Goal: Task Accomplishment & Management: Use online tool/utility

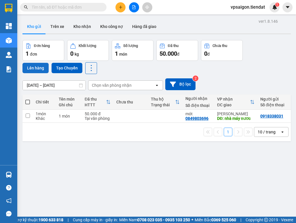
click at [38, 68] on button "Lên hàng" at bounding box center [35, 68] width 26 height 10
click at [27, 112] on td at bounding box center [27, 116] width 10 height 13
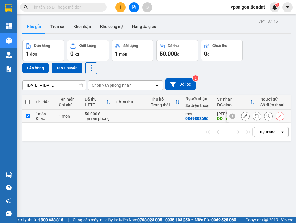
checkbox input "true"
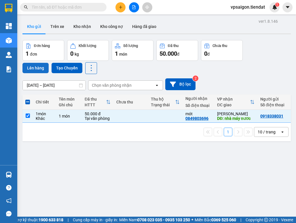
click at [35, 65] on button "Lên hàng" at bounding box center [35, 68] width 26 height 10
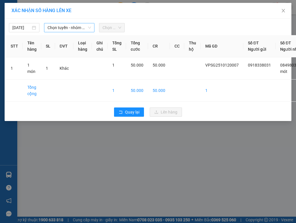
click at [71, 26] on span "Chọn tuyến - nhóm tuyến" at bounding box center [68, 27] width 43 height 9
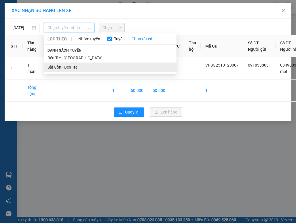
click at [76, 68] on li "Sài Gòn - Bến Tre" at bounding box center [110, 66] width 132 height 9
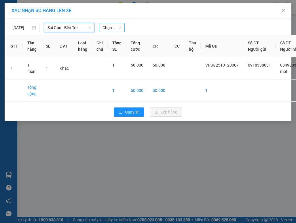
click at [112, 26] on span "Chọn chuyến" at bounding box center [111, 27] width 18 height 9
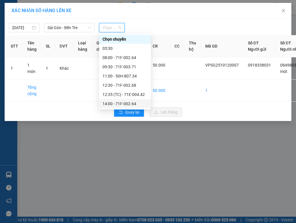
scroll to position [28, 0]
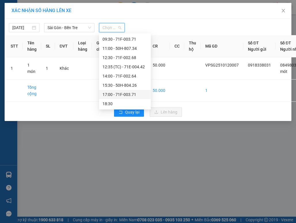
click at [131, 93] on div "17:00 - 71F-003.71" at bounding box center [124, 94] width 45 height 6
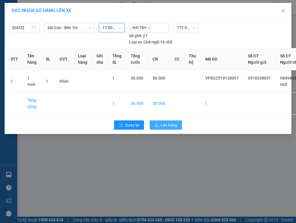
click at [169, 128] on span "Lên hàng" at bounding box center [168, 125] width 17 height 6
